Goal: Task Accomplishment & Management: Manage account settings

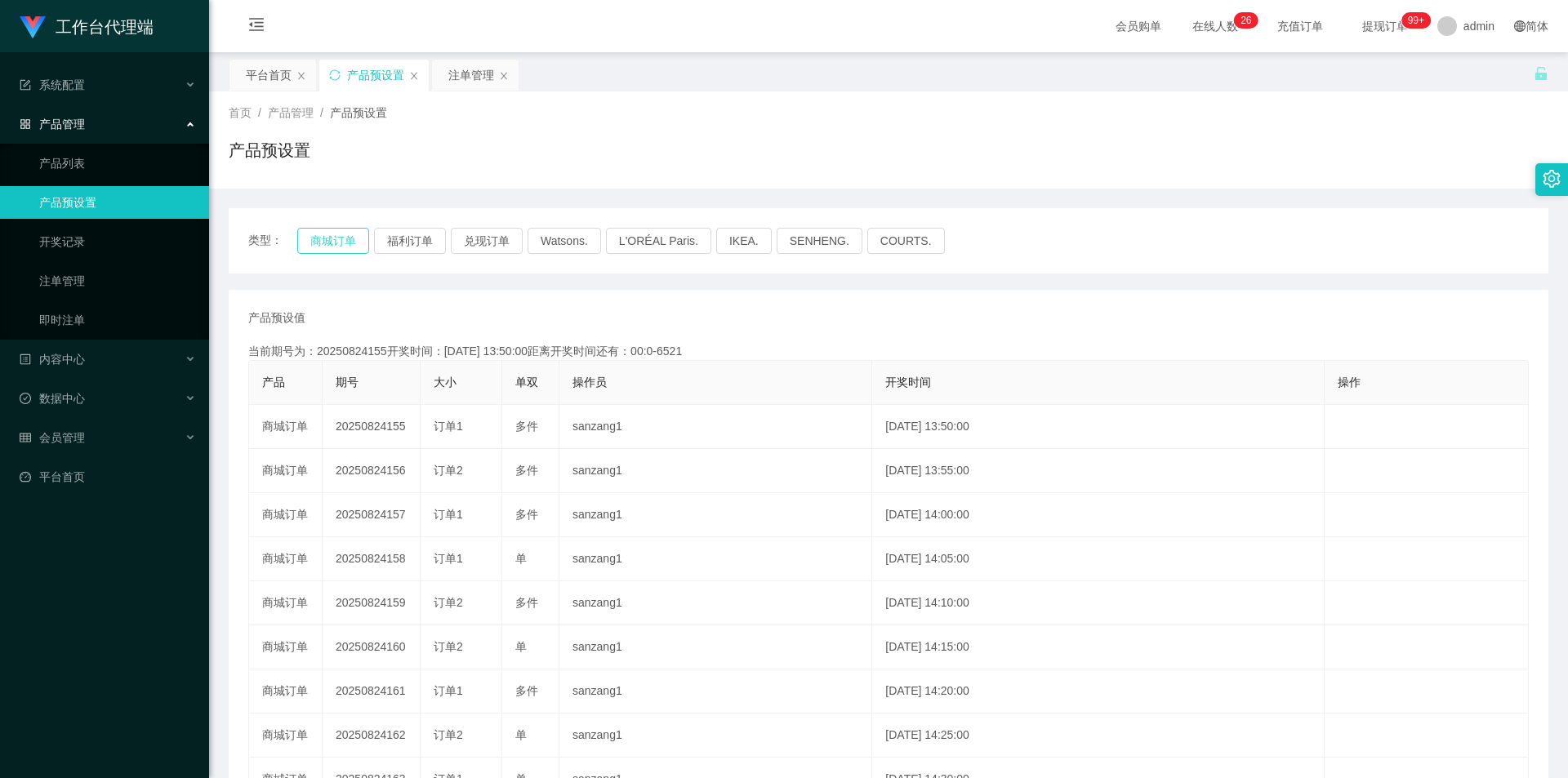
click at [330, 244] on button "商城订单" at bounding box center [333, 241] width 72 height 26
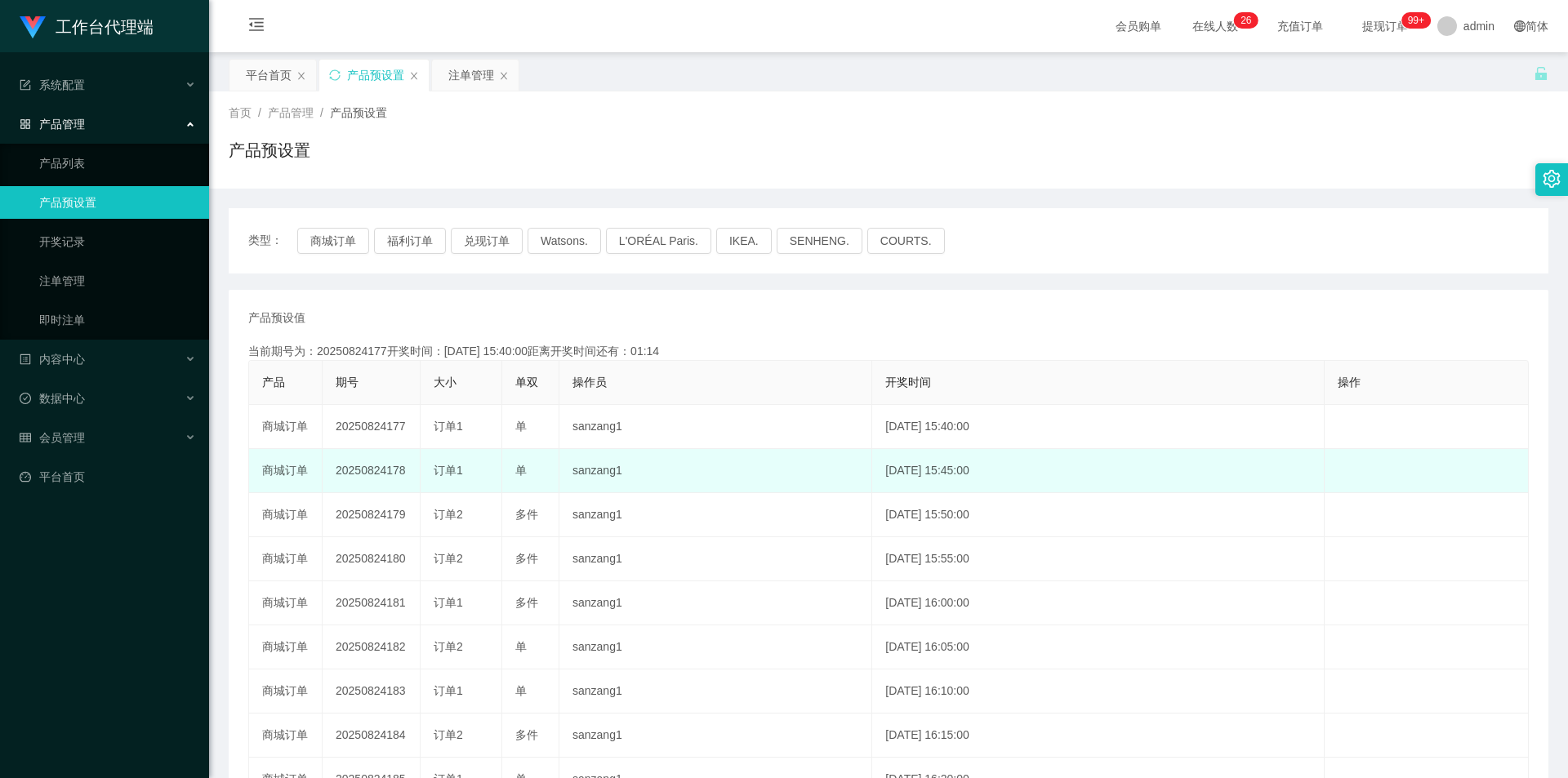
drag, startPoint x: 334, startPoint y: 468, endPoint x: 406, endPoint y: 470, distance: 72.0
click at [406, 366] on td "20250824178" at bounding box center [372, 470] width 98 height 44
copy td "20250824178"
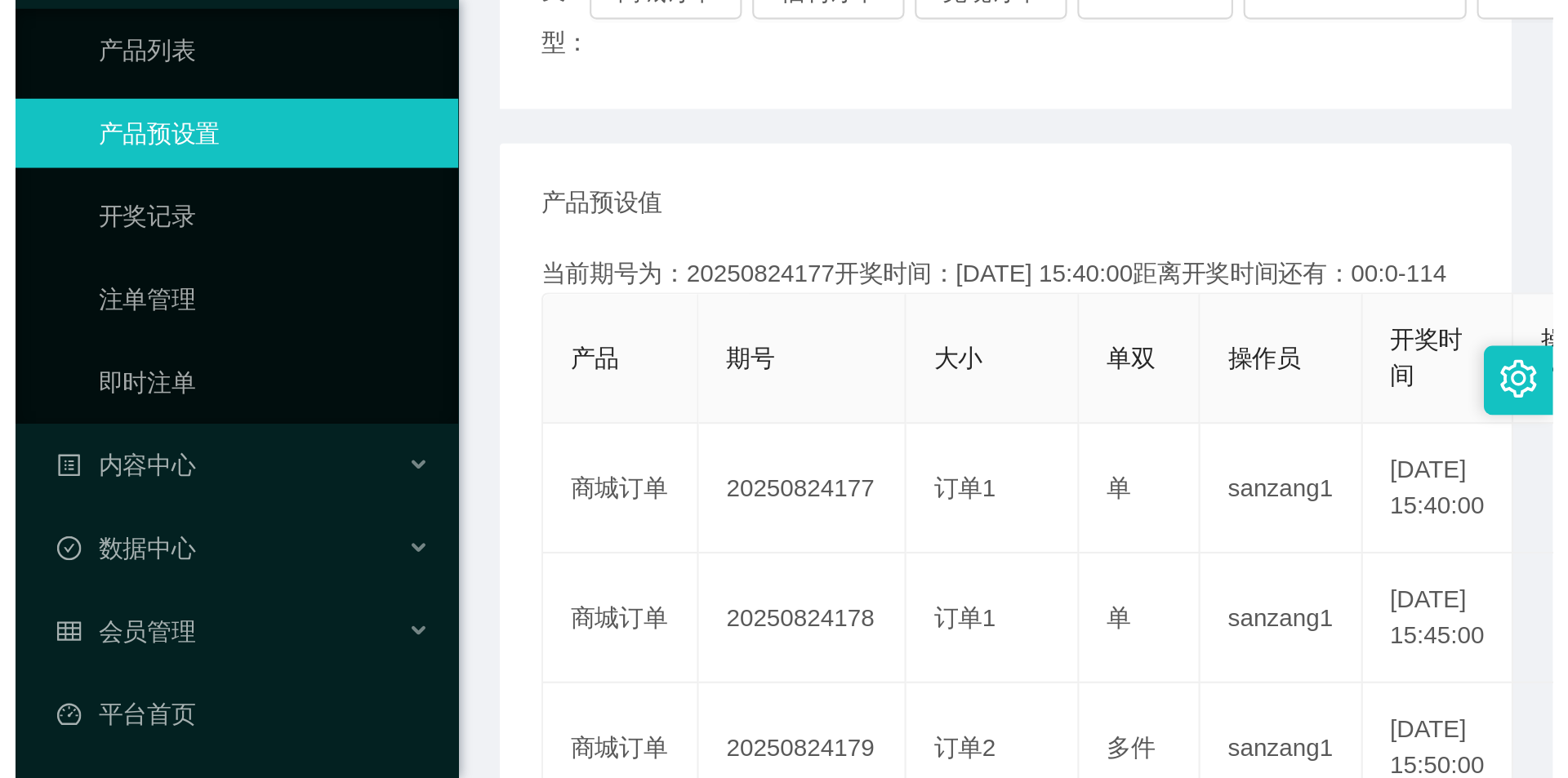
scroll to position [142, 0]
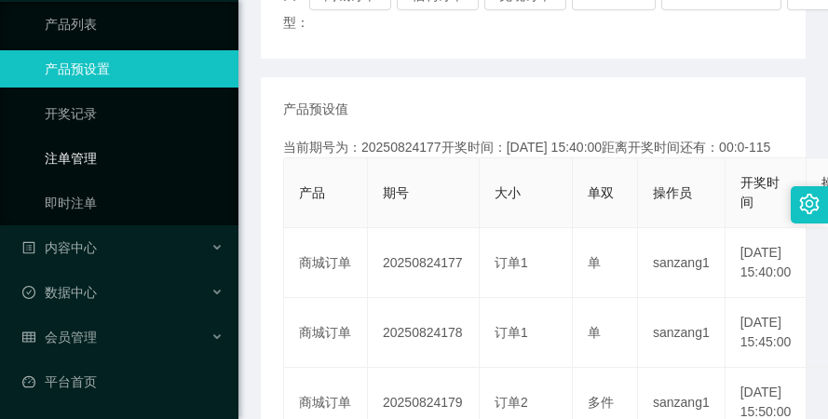
click at [92, 148] on link "注单管理" at bounding box center [134, 158] width 179 height 37
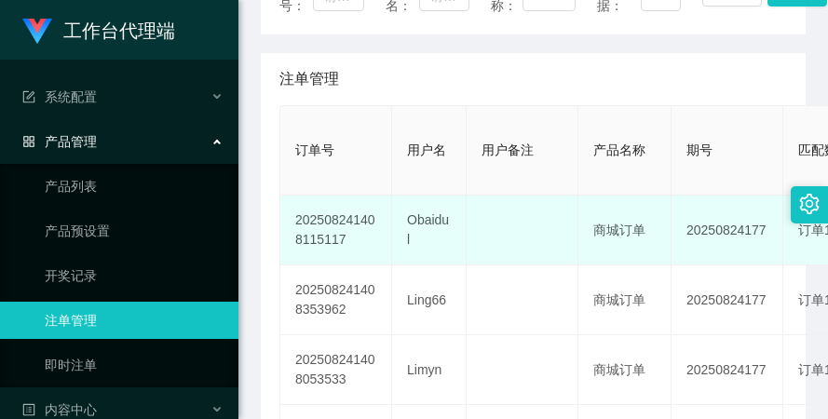
click at [540, 218] on td at bounding box center [523, 231] width 112 height 70
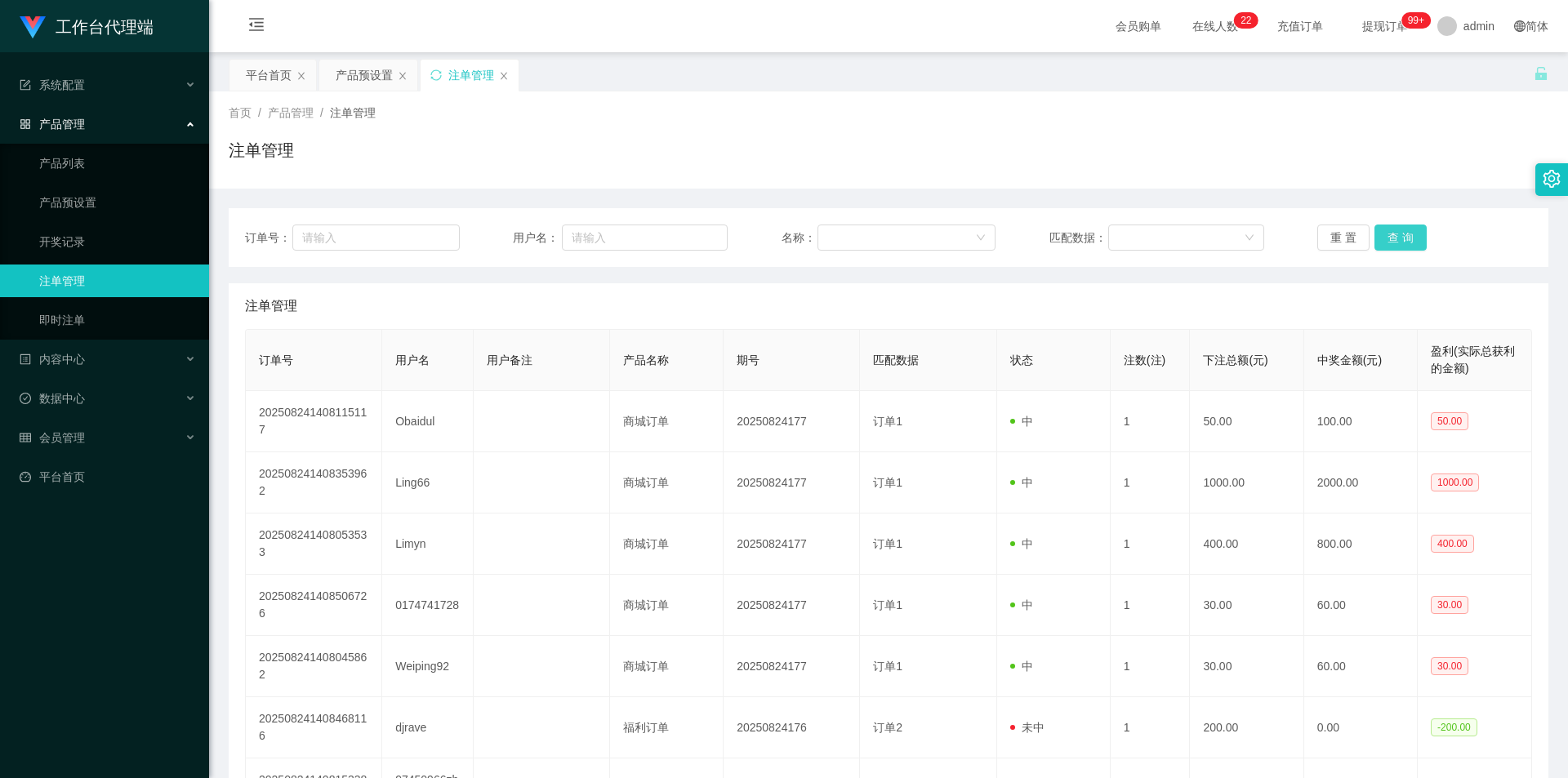
click at [725, 235] on button "查 询" at bounding box center [1401, 237] width 53 height 26
click at [725, 233] on button "查 询" at bounding box center [1401, 237] width 53 height 26
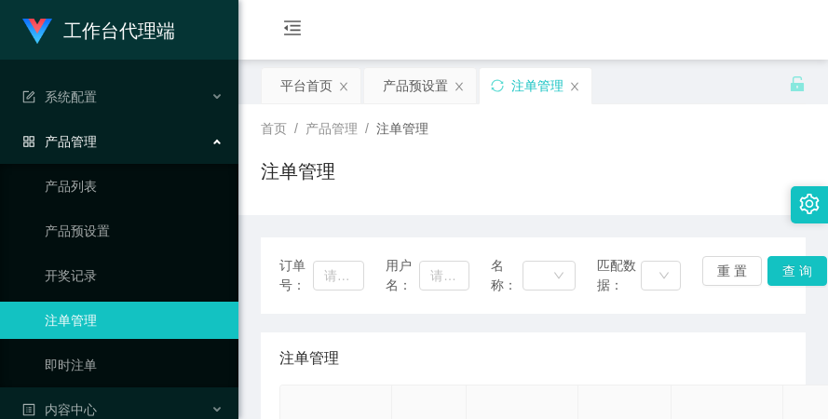
click at [529, 178] on div "注单管理" at bounding box center [533, 178] width 545 height 43
